Goal: Task Accomplishment & Management: Manage account settings

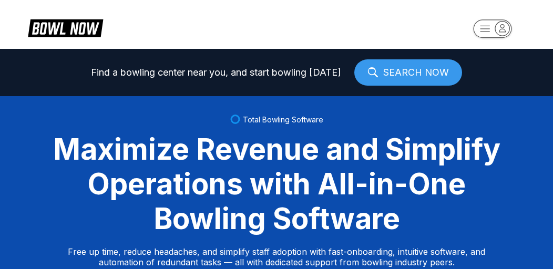
click at [505, 30] on icon "button" at bounding box center [502, 27] width 6 height 7
click at [283, 27] on header at bounding box center [276, 24] width 553 height 49
click at [80, 29] on icon at bounding box center [73, 29] width 26 height 12
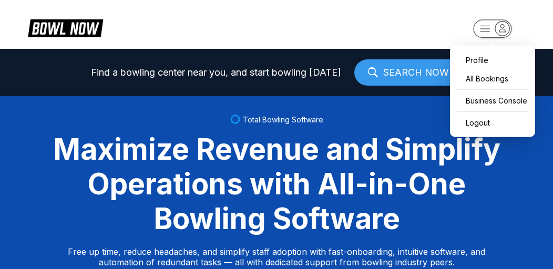
click at [490, 31] on rect "button" at bounding box center [492, 28] width 38 height 18
click at [470, 60] on div "Profile" at bounding box center [492, 60] width 75 height 18
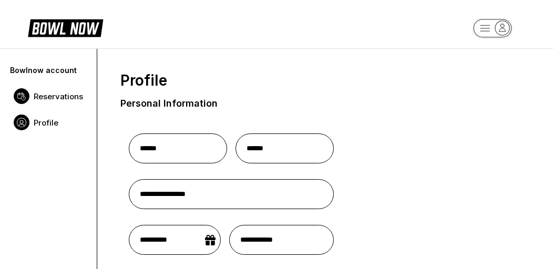
click at [58, 98] on span "Reservations" at bounding box center [58, 96] width 49 height 10
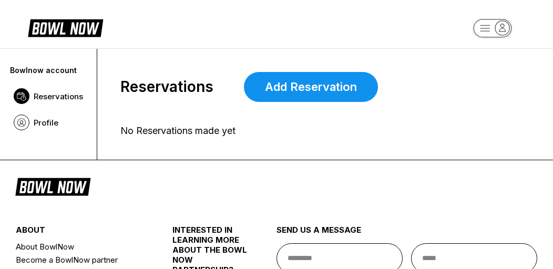
click at [58, 98] on span "Reservations" at bounding box center [58, 96] width 49 height 10
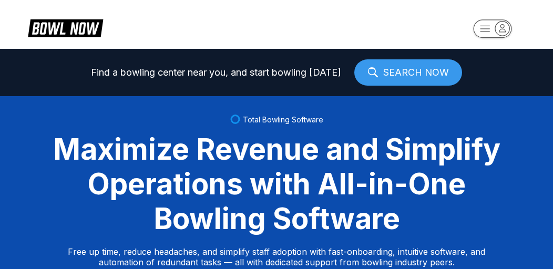
click at [491, 34] on rect "button" at bounding box center [492, 28] width 38 height 18
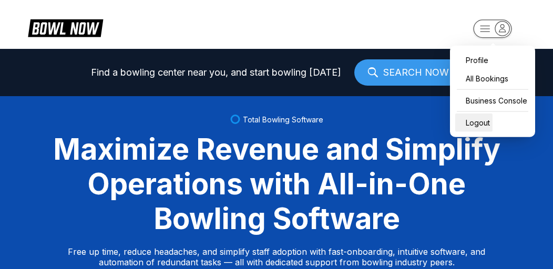
click at [470, 123] on div "Logout" at bounding box center [473, 123] width 37 height 18
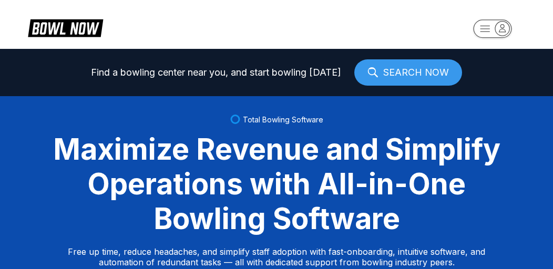
click at [485, 24] on rect "button" at bounding box center [492, 28] width 38 height 18
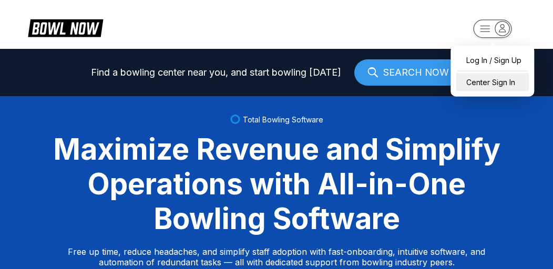
click at [472, 86] on div "Center Sign In" at bounding box center [492, 82] width 73 height 18
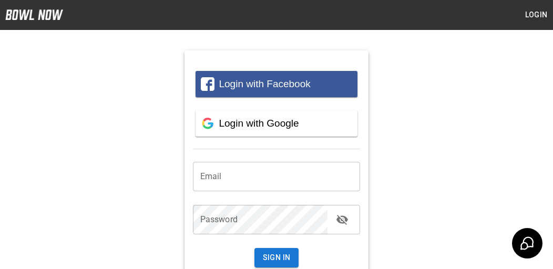
click at [235, 178] on input "email" at bounding box center [277, 176] width 168 height 29
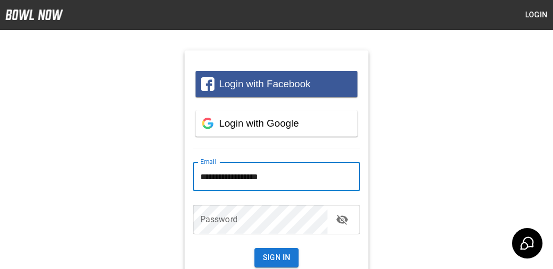
type input "**********"
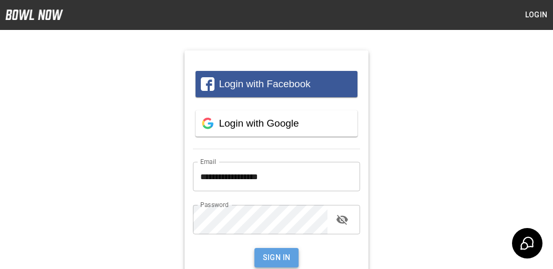
click at [279, 256] on button "Sign In" at bounding box center [276, 257] width 45 height 19
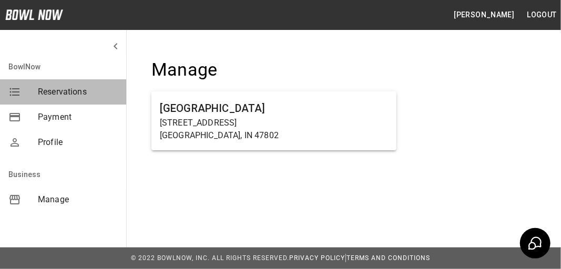
click at [59, 93] on span "Reservations" at bounding box center [78, 92] width 80 height 13
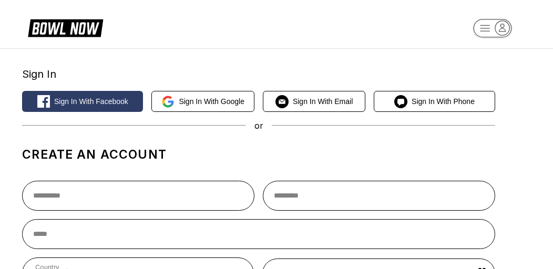
select select "**"
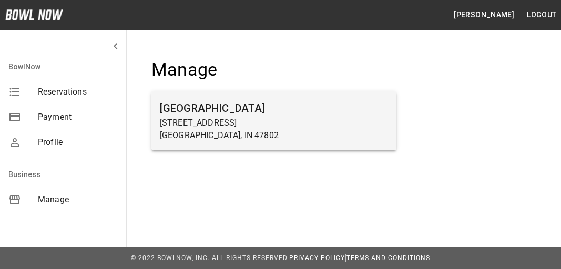
click at [190, 107] on h6 "[GEOGRAPHIC_DATA]" at bounding box center [274, 108] width 228 height 17
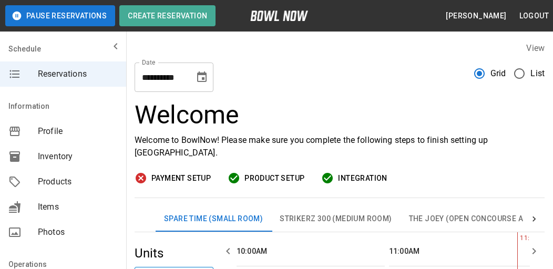
scroll to position [0, 152]
click at [161, 177] on span "Payment Setup" at bounding box center [180, 178] width 59 height 13
click at [189, 177] on span "Payment Setup" at bounding box center [180, 178] width 59 height 13
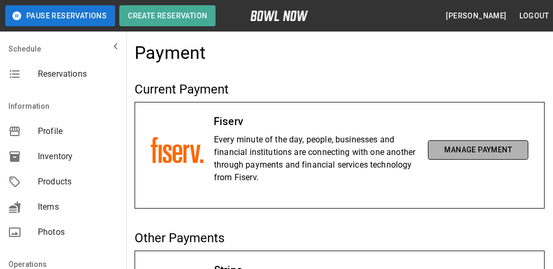
click at [483, 153] on button "Manage Payment" at bounding box center [478, 149] width 100 height 19
